Goal: Navigation & Orientation: Find specific page/section

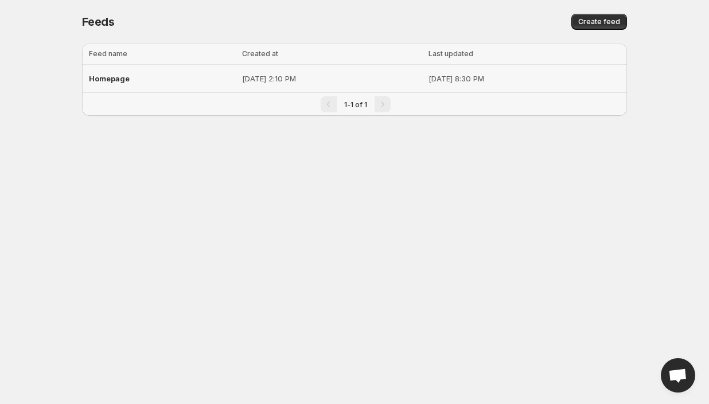
click at [141, 80] on div "Homepage" at bounding box center [162, 78] width 146 height 21
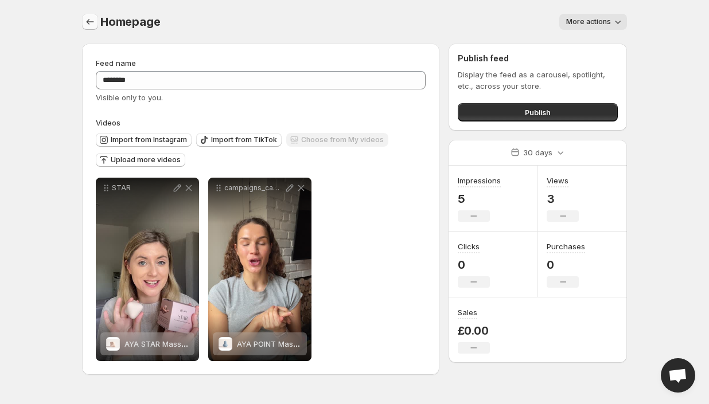
click at [93, 21] on icon "Settings" at bounding box center [89, 21] width 11 height 11
